Goal: Task Accomplishment & Management: Manage account settings

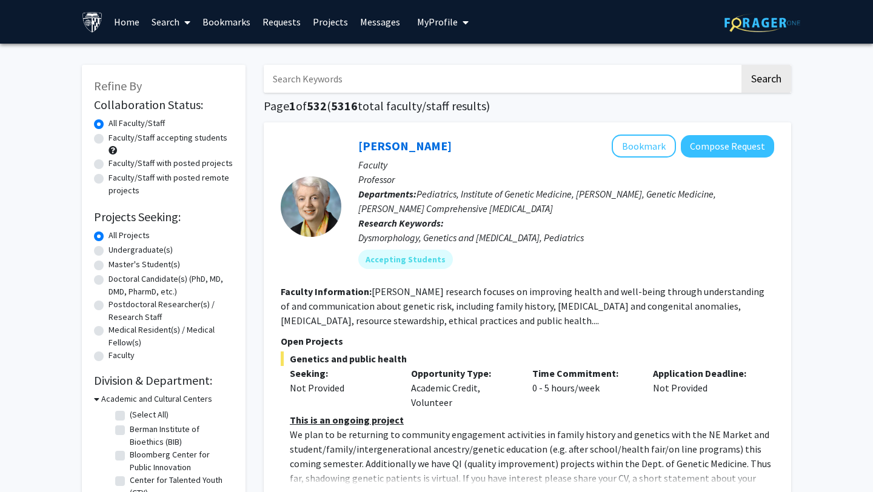
click at [448, 17] on span "My Profile" at bounding box center [437, 22] width 41 height 12
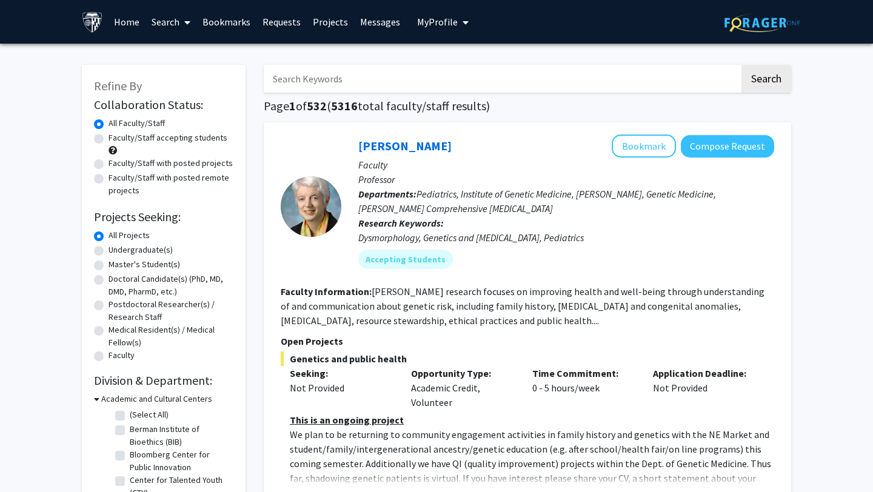
click at [440, 25] on span "My Profile" at bounding box center [437, 22] width 41 height 12
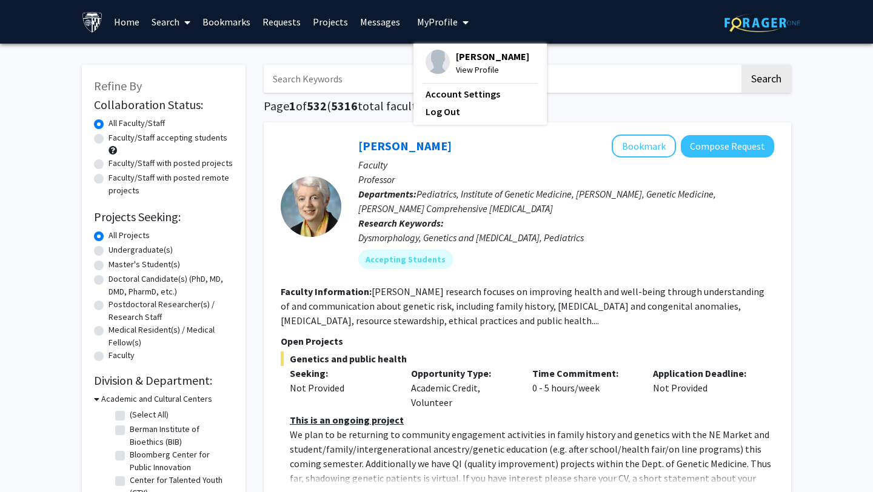
click at [469, 62] on span "[PERSON_NAME]" at bounding box center [492, 56] width 73 height 13
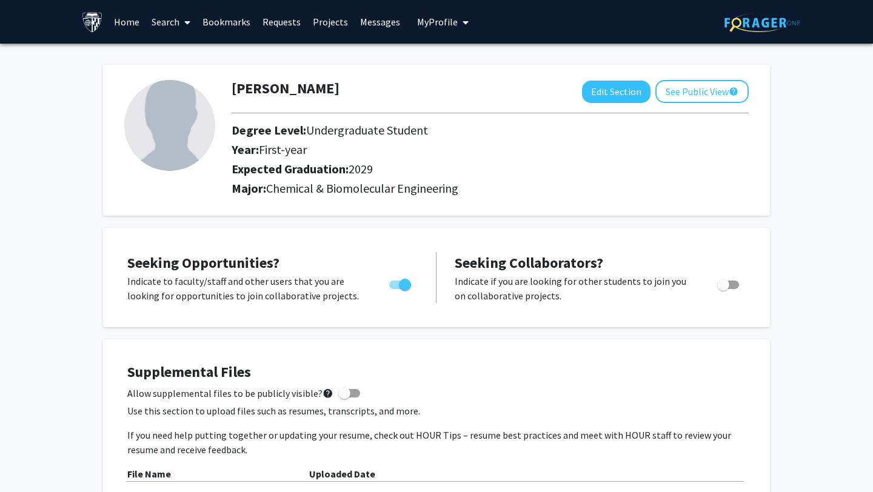
click at [231, 21] on link "Bookmarks" at bounding box center [226, 22] width 60 height 42
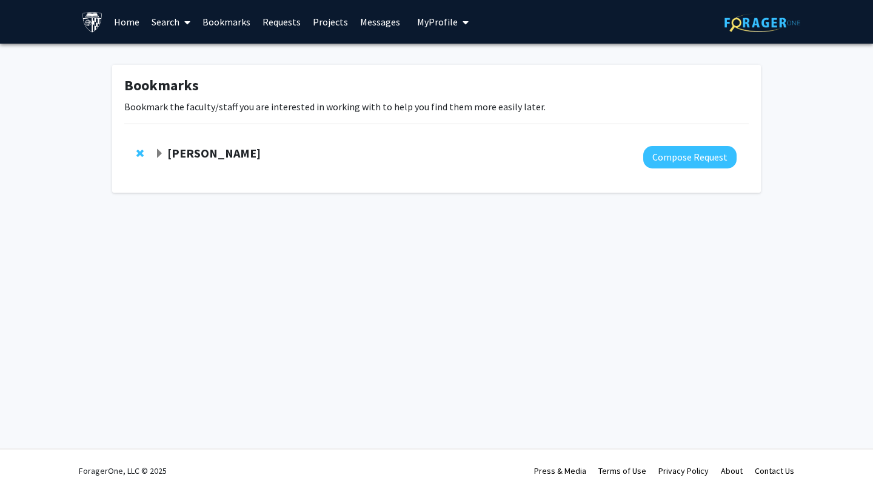
click at [203, 156] on strong "[PERSON_NAME]" at bounding box center [213, 153] width 93 height 15
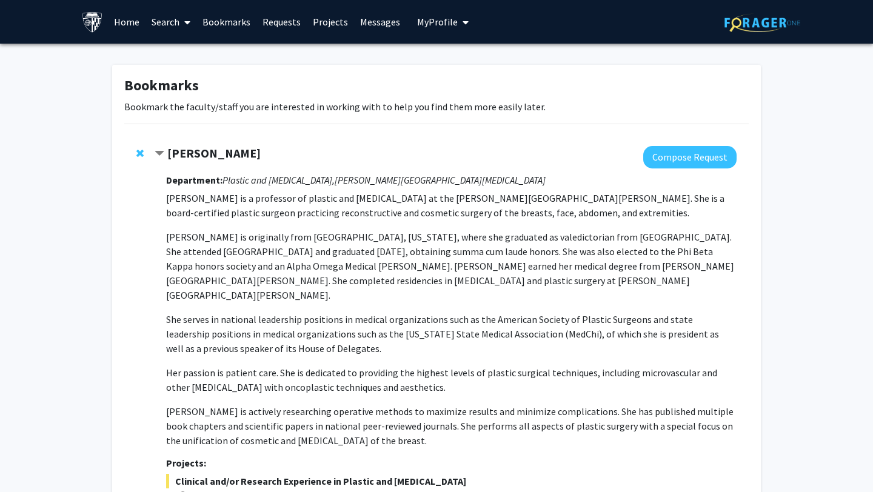
click at [555, 69] on div "Bookmarks Bookmark the faculty/staff you are interested in working with to help…" at bounding box center [436, 354] width 649 height 579
click at [568, 106] on p "Bookmark the faculty/staff you are interested in working with to help you find …" at bounding box center [436, 106] width 625 height 15
click at [502, 97] on div "Bookmarks Bookmark the faculty/staff you are interested in working with to help…" at bounding box center [436, 354] width 649 height 579
click at [434, 28] on button "My Profile" at bounding box center [443, 22] width 59 height 44
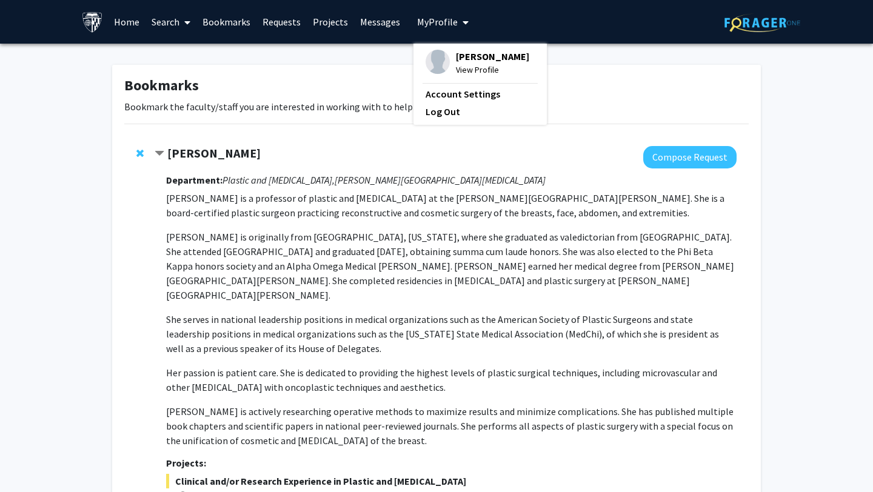
click at [466, 59] on span "[PERSON_NAME]" at bounding box center [492, 56] width 73 height 13
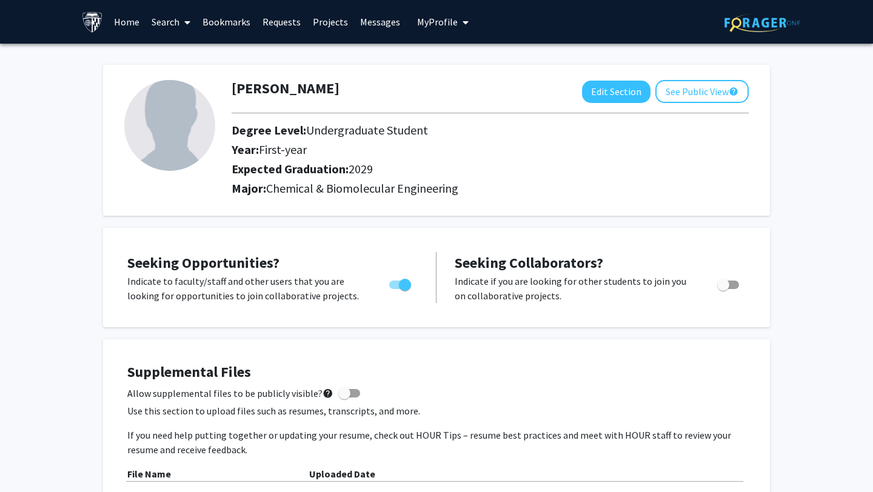
click at [190, 131] on img at bounding box center [169, 125] width 91 height 91
click at [610, 89] on button "Edit Section" at bounding box center [616, 92] width 69 height 22
select select "first-year"
select select "2029"
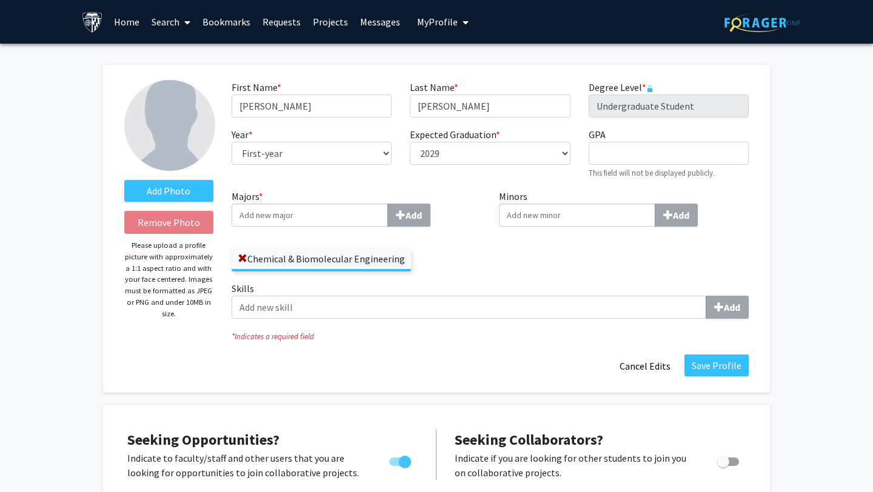
click at [131, 25] on link "Home" at bounding box center [127, 22] width 38 height 42
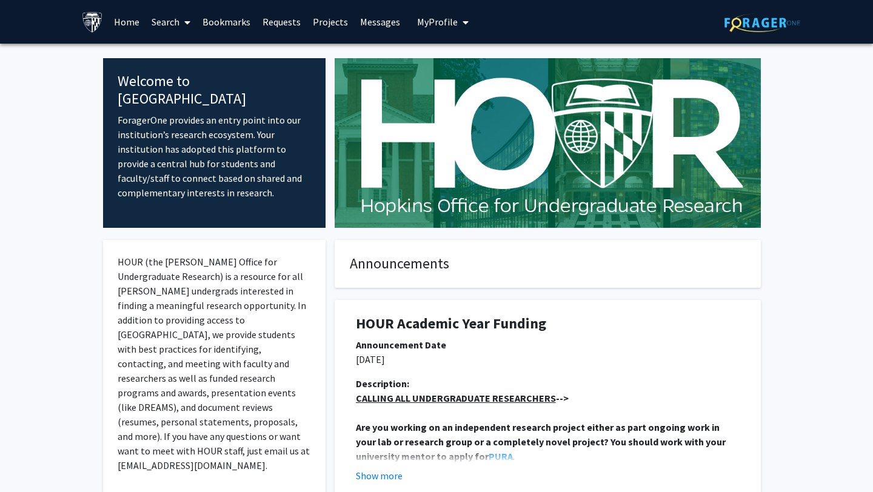
click at [161, 22] on link "Search" at bounding box center [171, 22] width 51 height 42
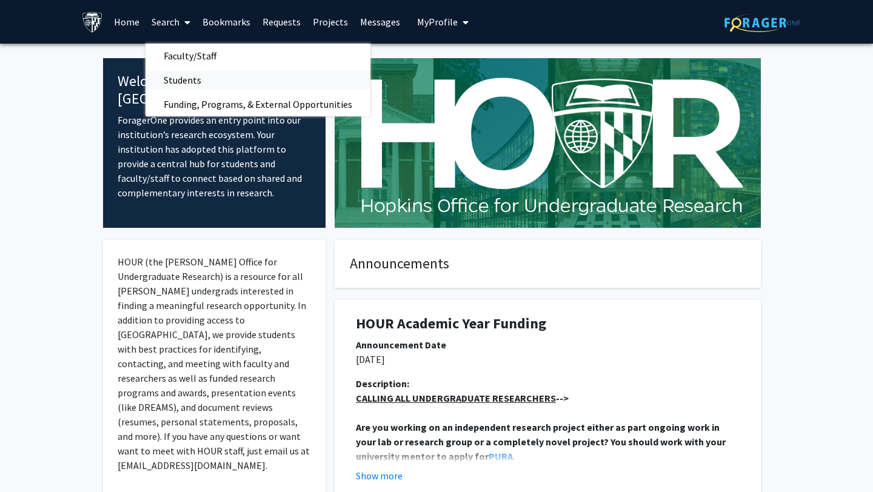
click at [186, 75] on span "Students" at bounding box center [183, 80] width 74 height 24
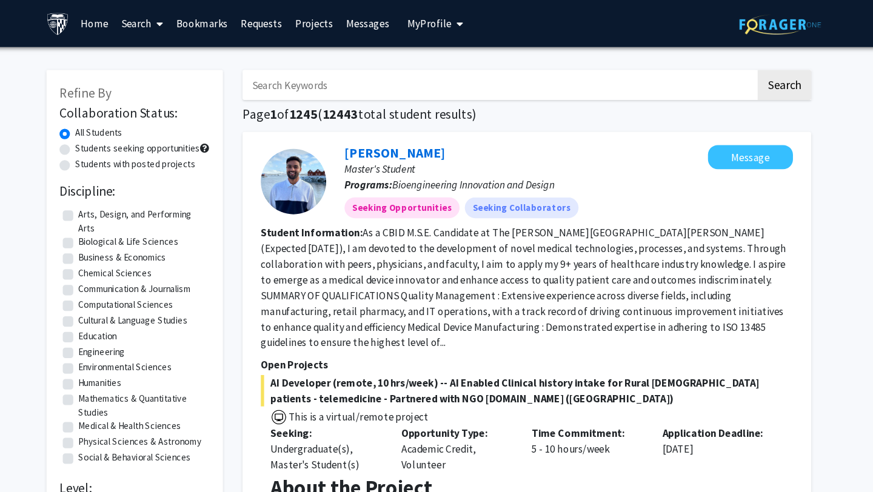
click at [437, 24] on span "My Profile" at bounding box center [437, 22] width 41 height 12
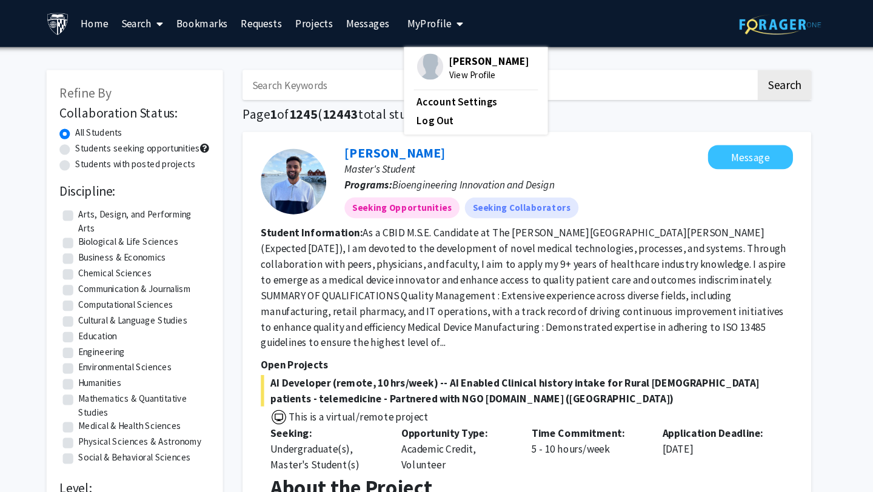
click at [476, 65] on span "View Profile" at bounding box center [492, 69] width 73 height 13
